Goal: Transaction & Acquisition: Purchase product/service

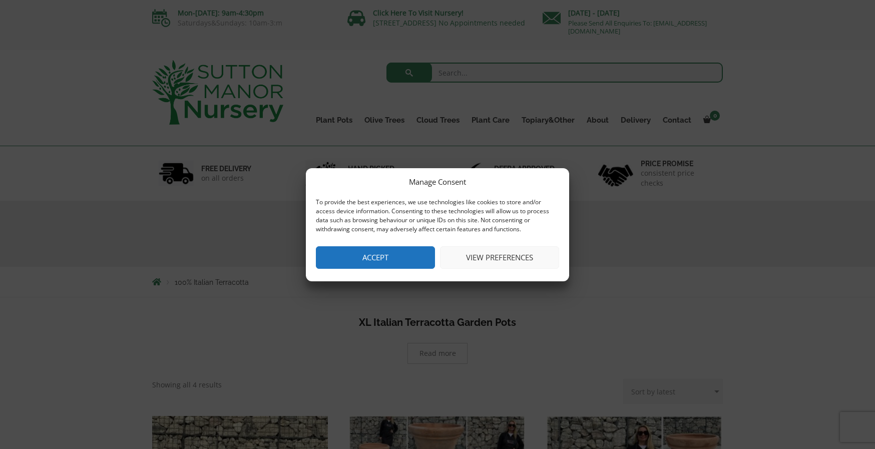
click at [358, 253] on button "Accept" at bounding box center [375, 257] width 119 height 23
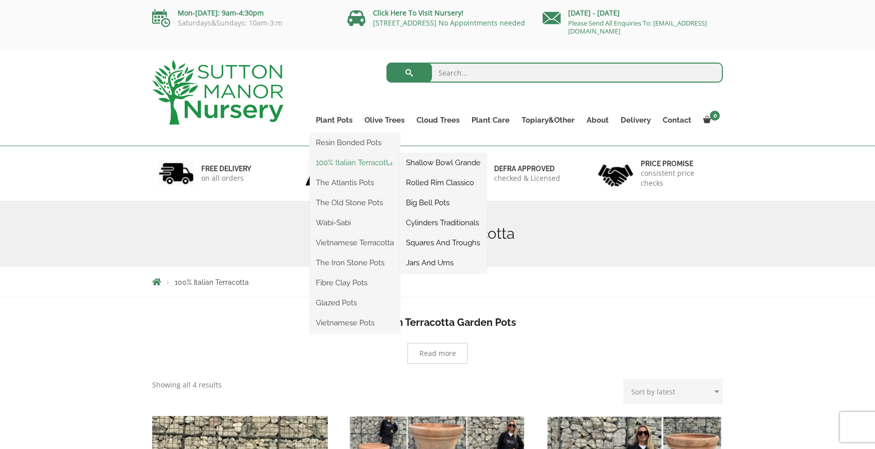
click at [336, 162] on link "100% Italian Terracotta" at bounding box center [355, 162] width 90 height 15
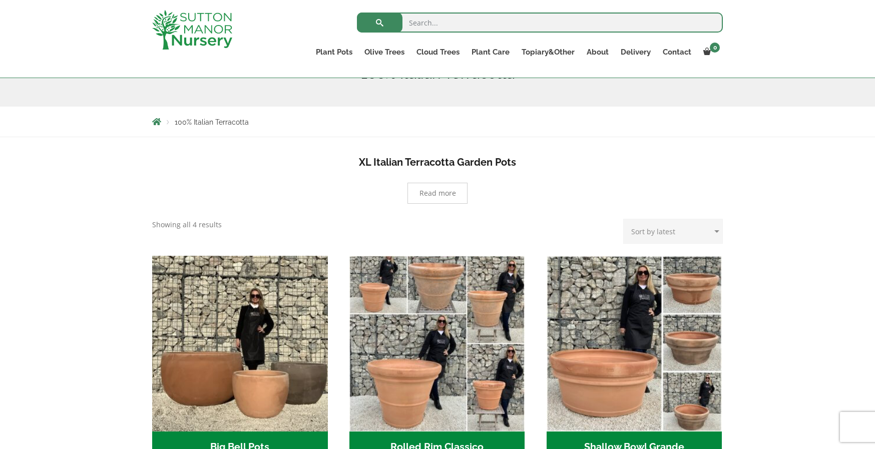
scroll to position [134, 0]
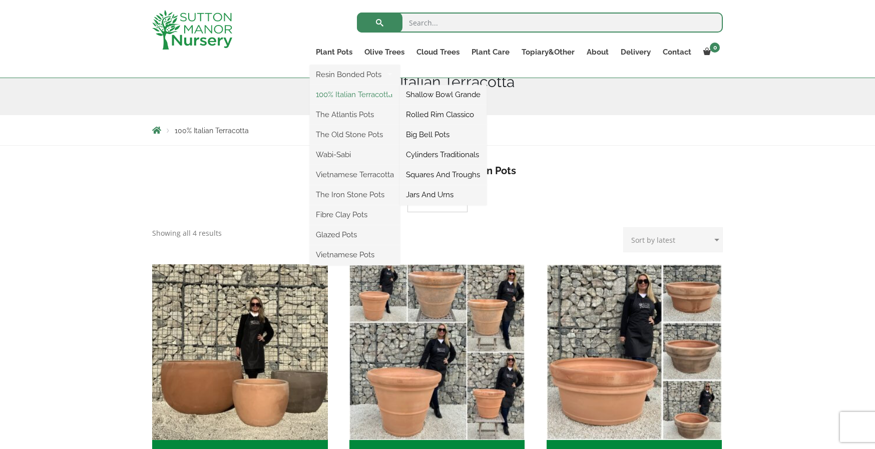
click at [336, 92] on link "100% Italian Terracotta" at bounding box center [355, 94] width 90 height 15
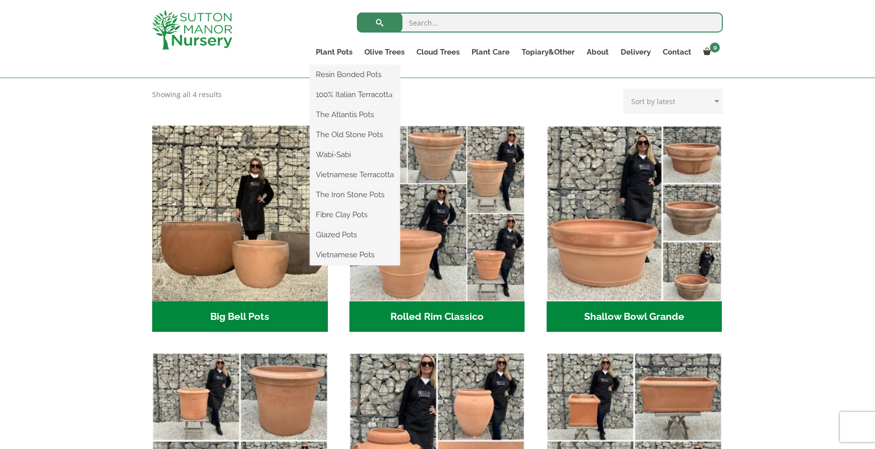
scroll to position [267, 0]
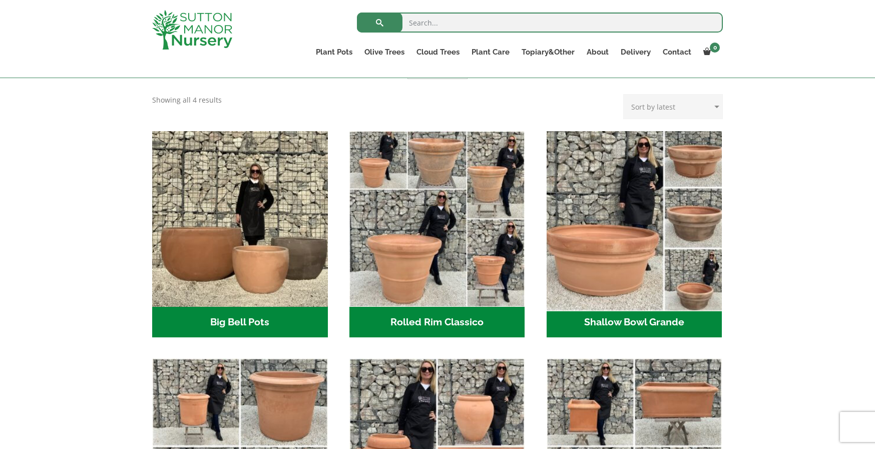
click at [588, 240] on img "Visit product category Shallow Bowl Grande" at bounding box center [634, 219] width 184 height 184
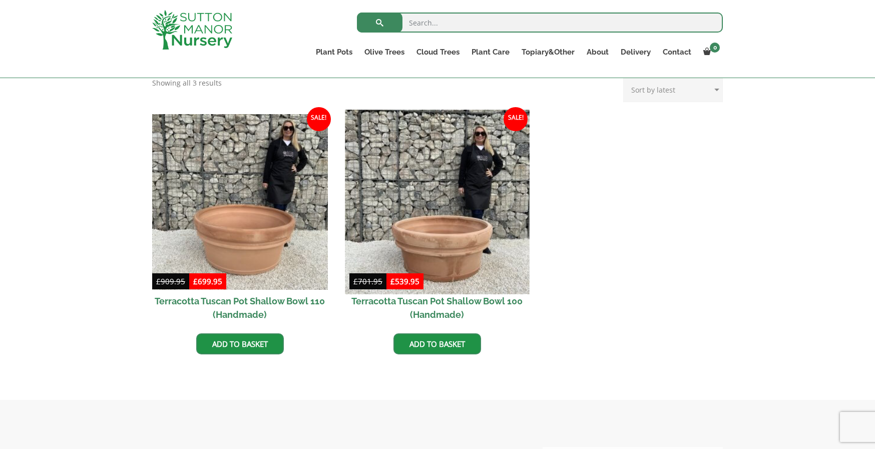
scroll to position [417, 0]
